Goal: Find specific page/section: Find specific page/section

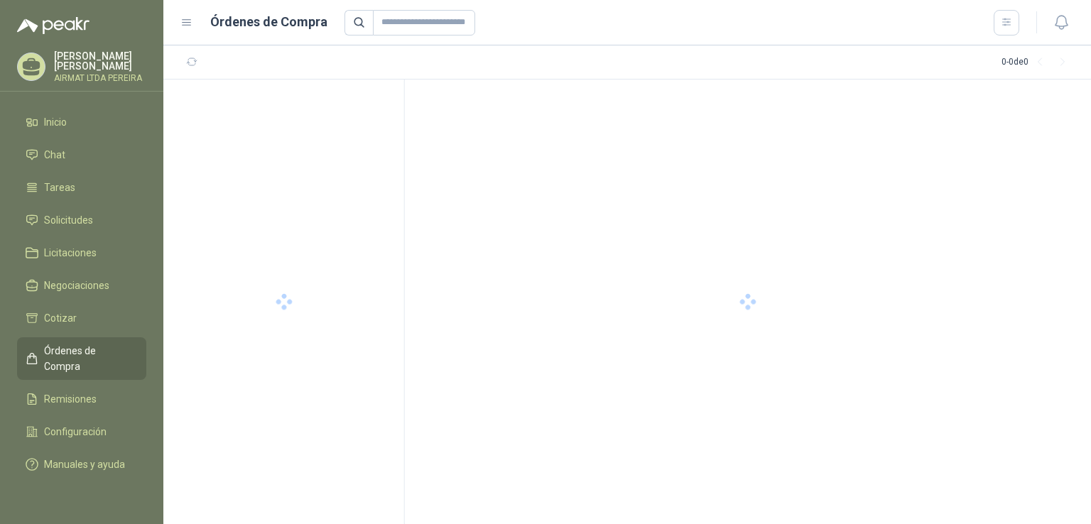
click at [458, 244] on div at bounding box center [748, 302] width 686 height 445
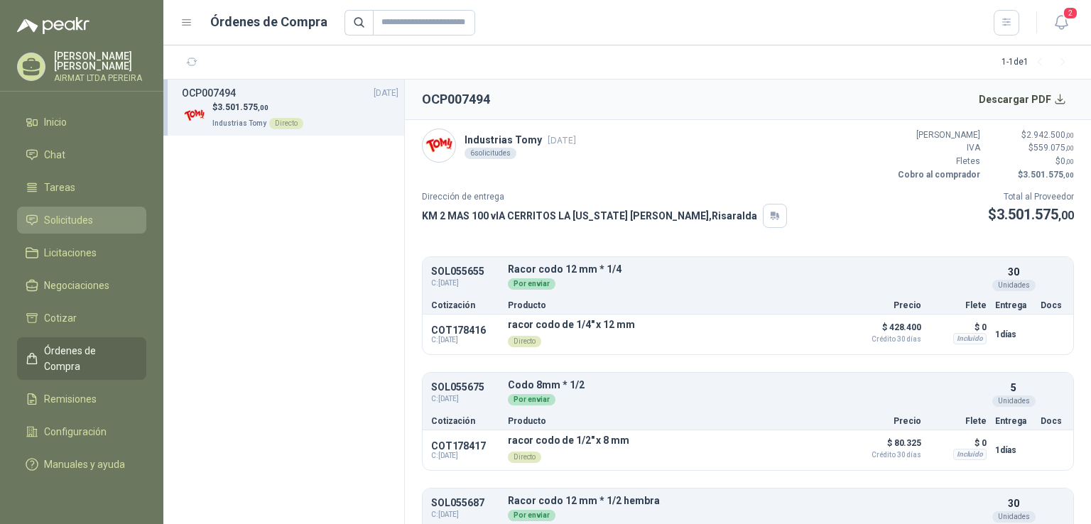
click at [58, 228] on span "Solicitudes" at bounding box center [68, 220] width 49 height 16
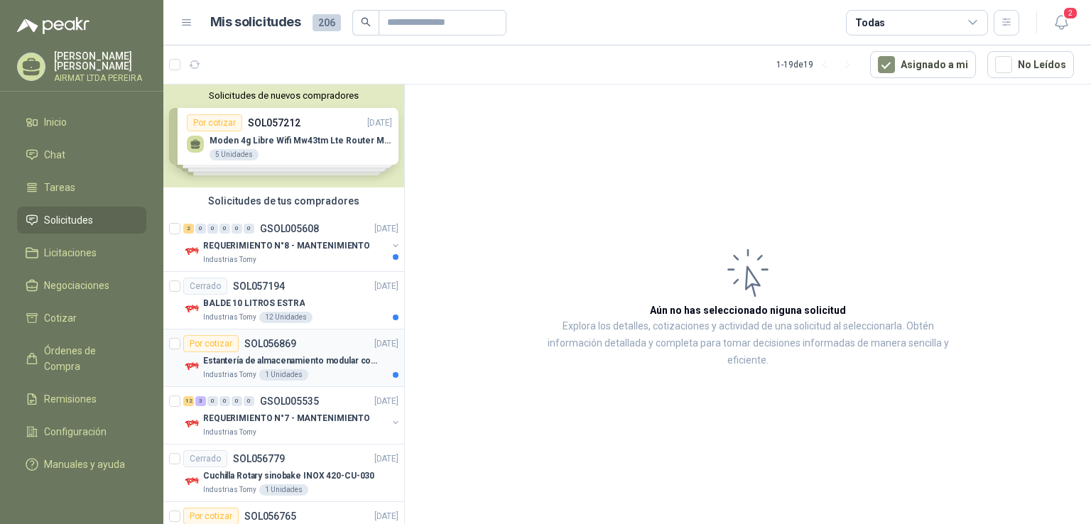
click at [318, 359] on p "Estantería de almacenamiento modular con organizadores abiertos" at bounding box center [291, 360] width 177 height 13
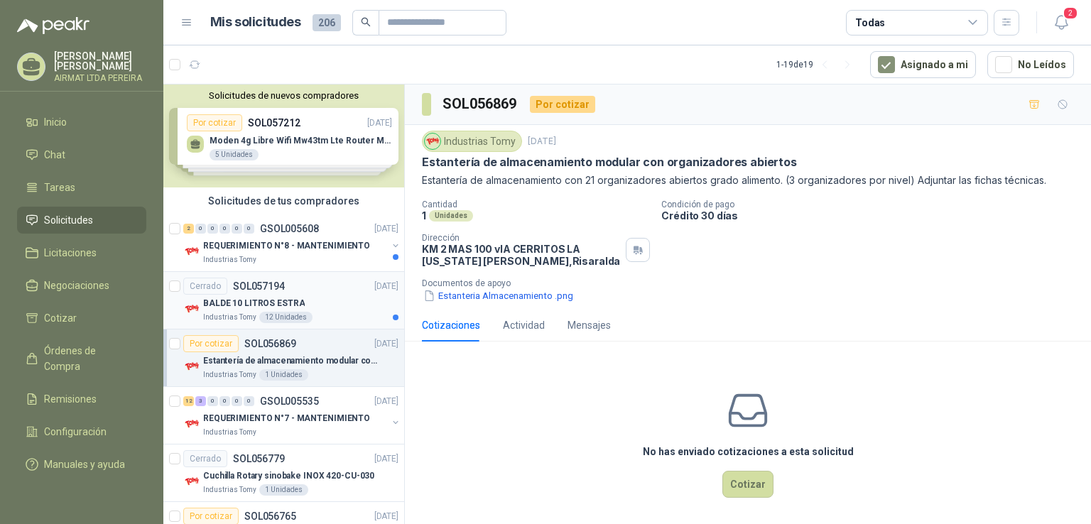
click at [309, 295] on div "BALDE 10 LITROS ESTRA" at bounding box center [300, 303] width 195 height 17
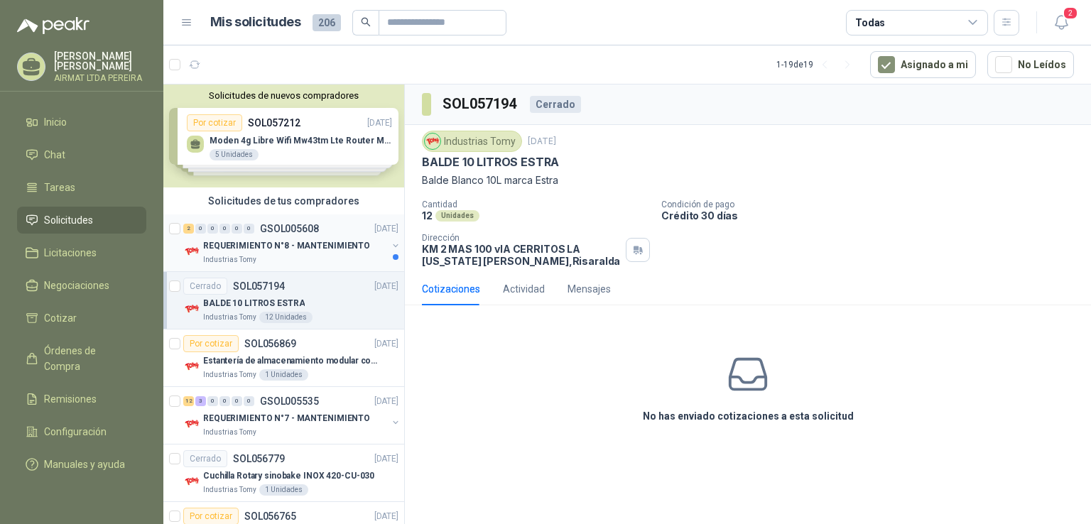
click at [325, 256] on div "Industrias Tomy" at bounding box center [295, 259] width 184 height 11
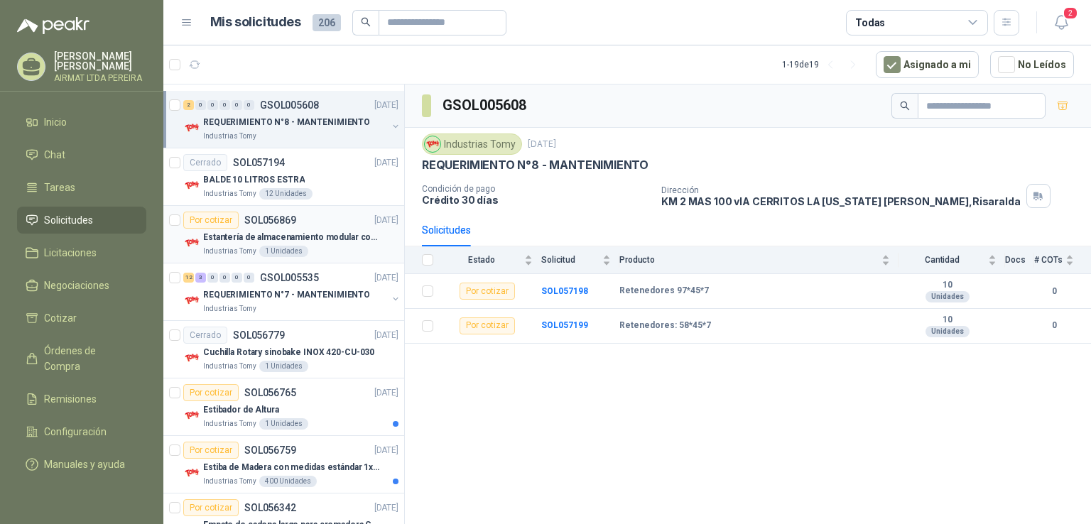
scroll to position [156, 0]
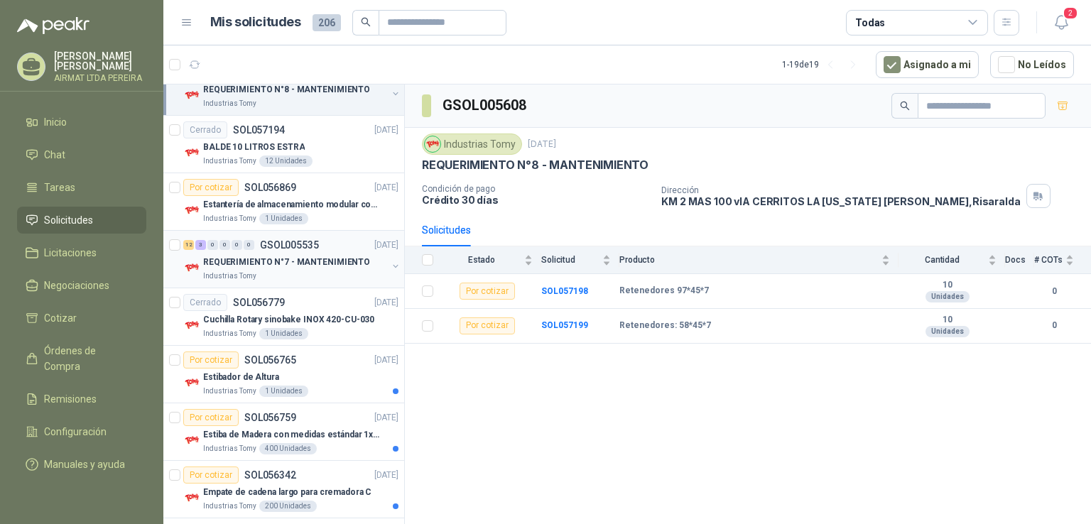
click at [304, 273] on div "Industrias Tomy" at bounding box center [295, 276] width 184 height 11
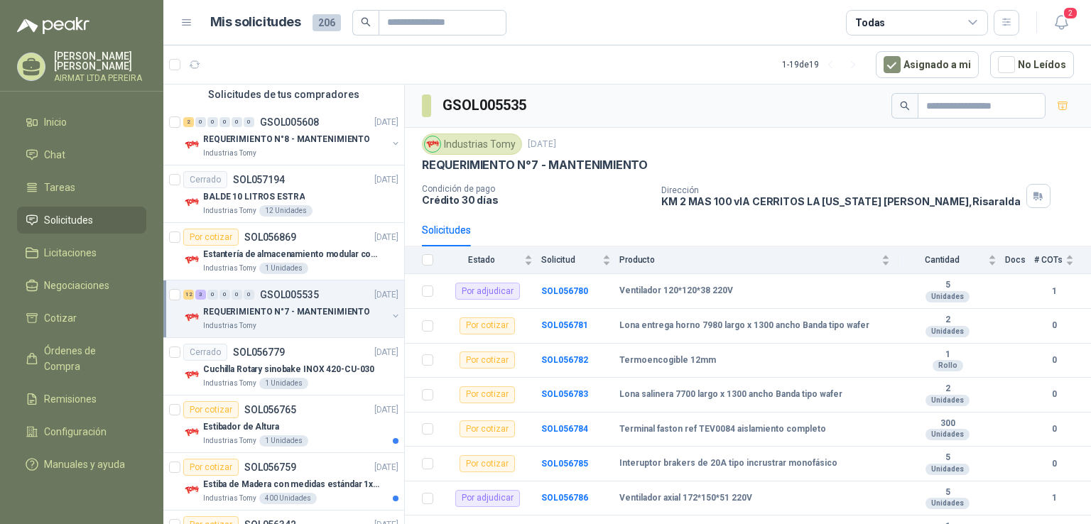
scroll to position [85, 0]
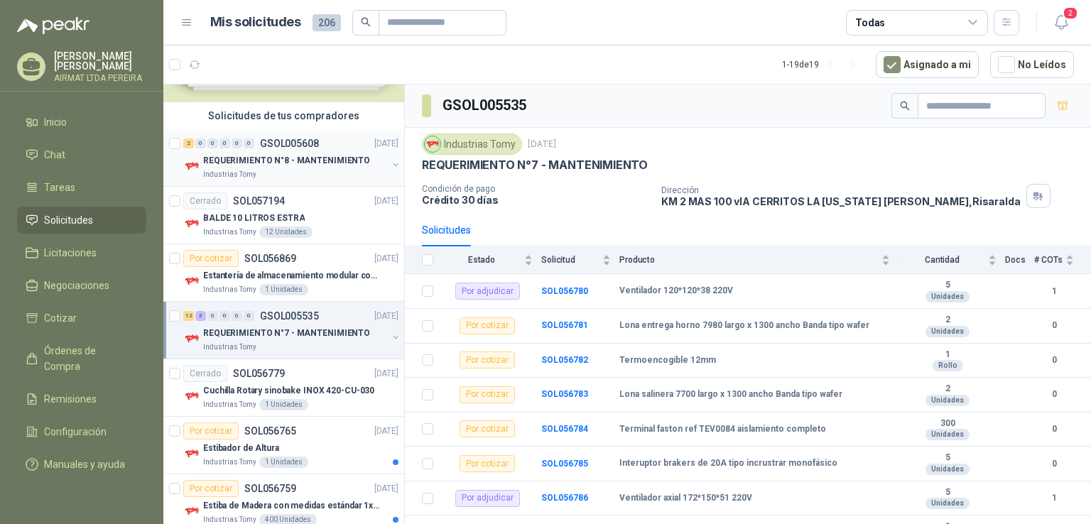
click at [304, 173] on div "Industrias Tomy" at bounding box center [295, 174] width 184 height 11
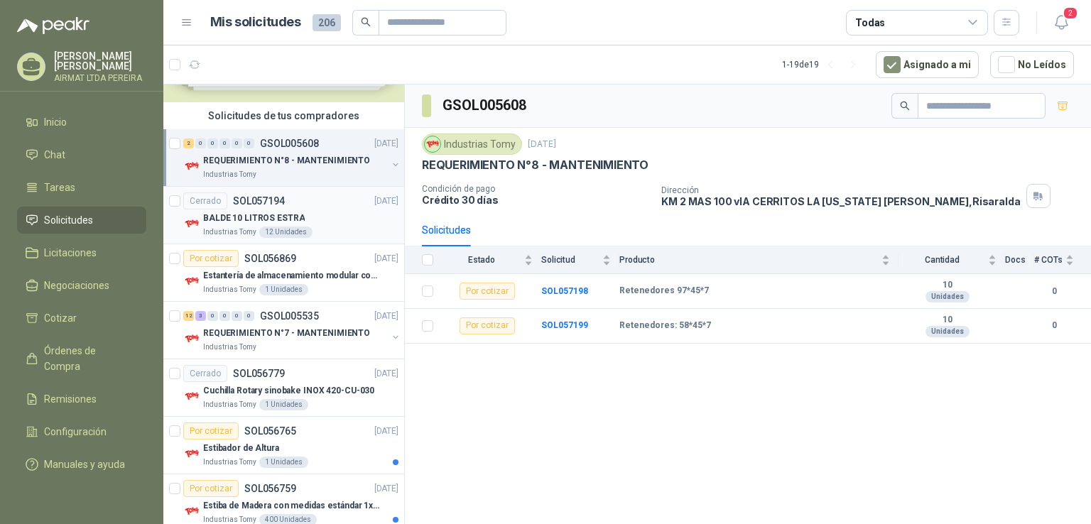
click at [320, 219] on div "BALDE 10 LITROS ESTRA" at bounding box center [300, 217] width 195 height 17
